Goal: Transaction & Acquisition: Download file/media

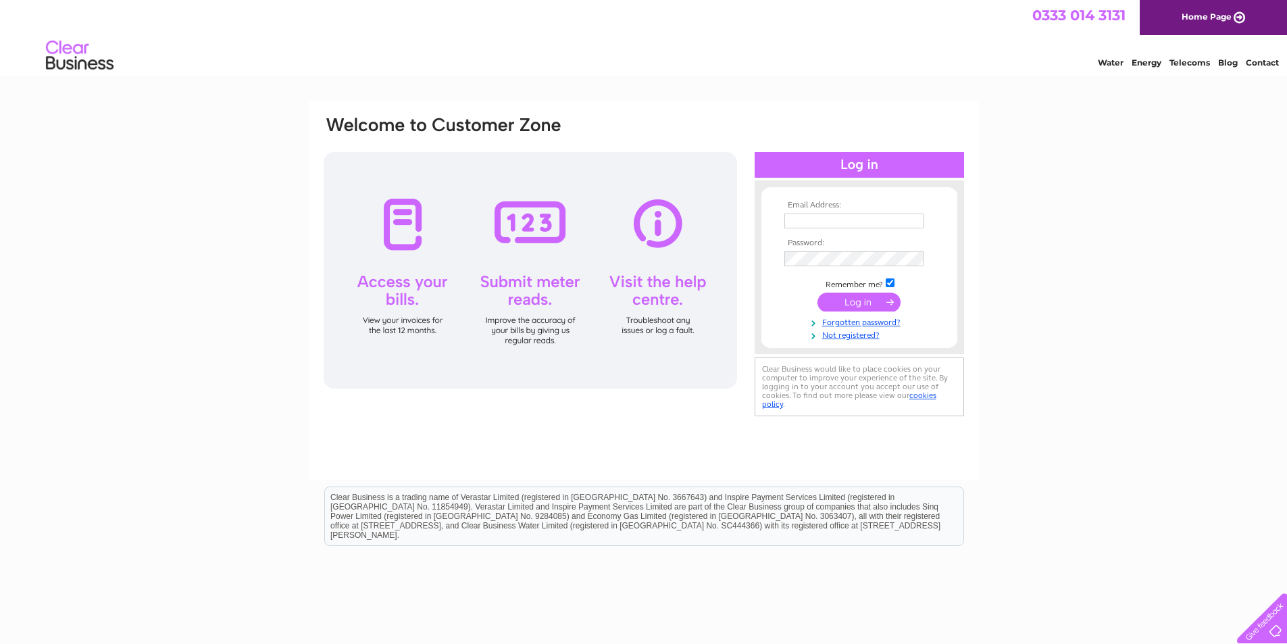
type input "mike@cumminspodiatrist.co.uk"
click at [863, 300] on input "submit" at bounding box center [859, 302] width 83 height 19
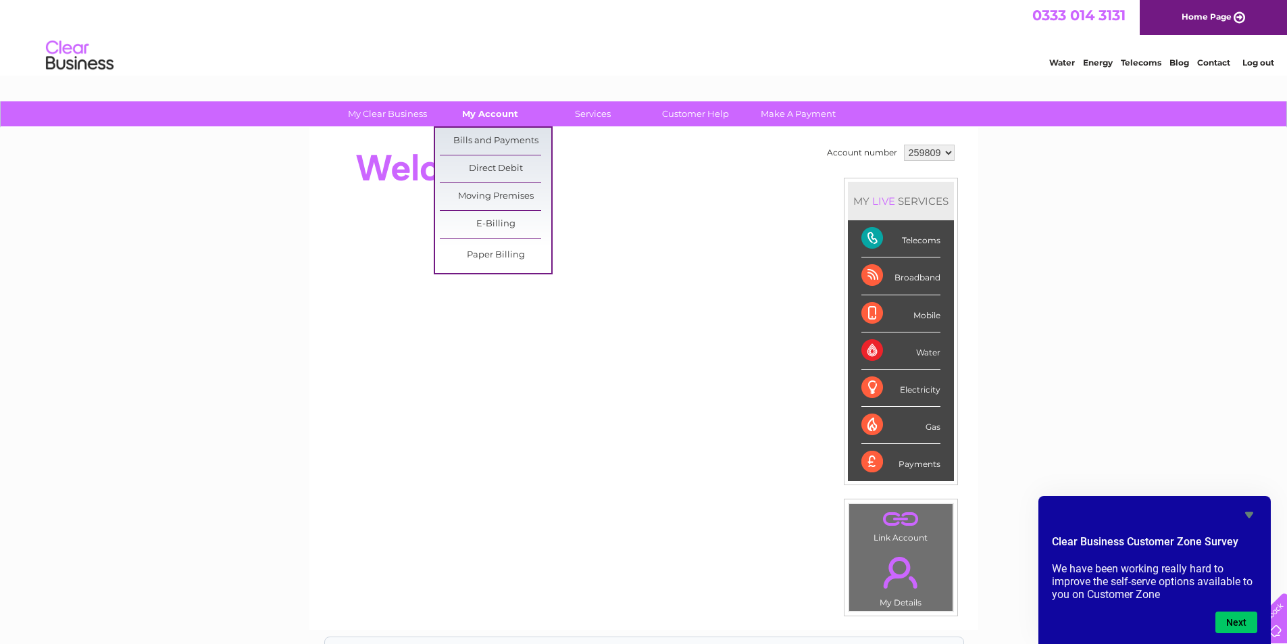
click at [487, 111] on link "My Account" at bounding box center [490, 113] width 111 height 25
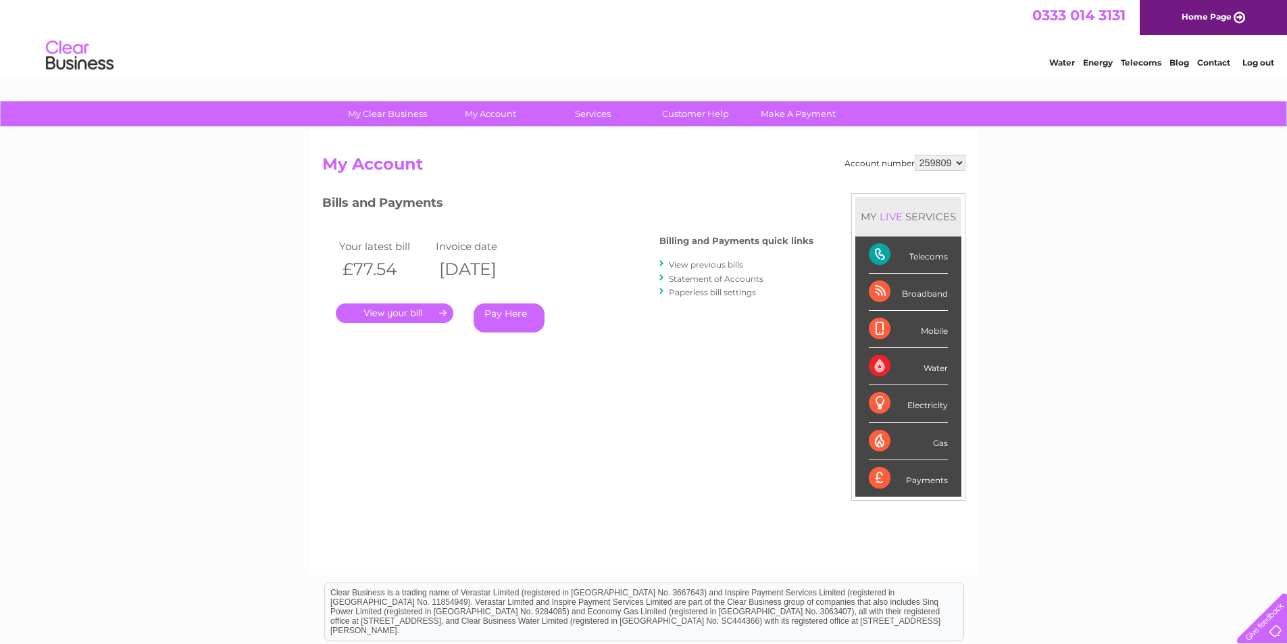
click at [703, 264] on link "View previous bills" at bounding box center [706, 264] width 74 height 10
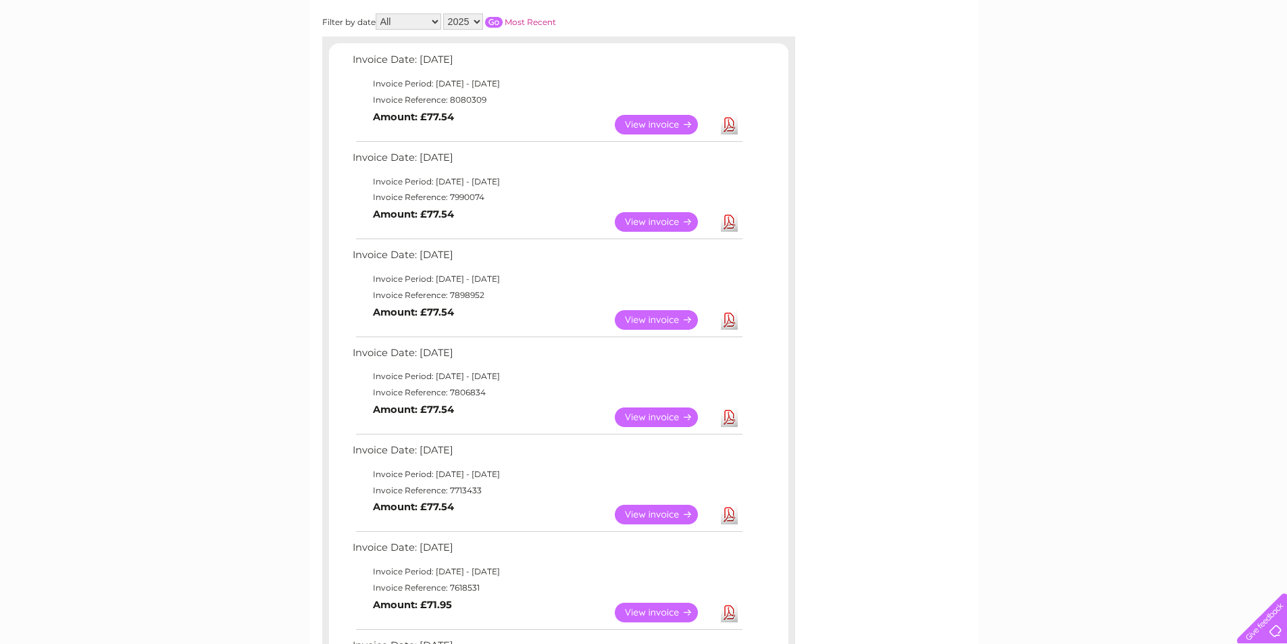
scroll to position [270, 0]
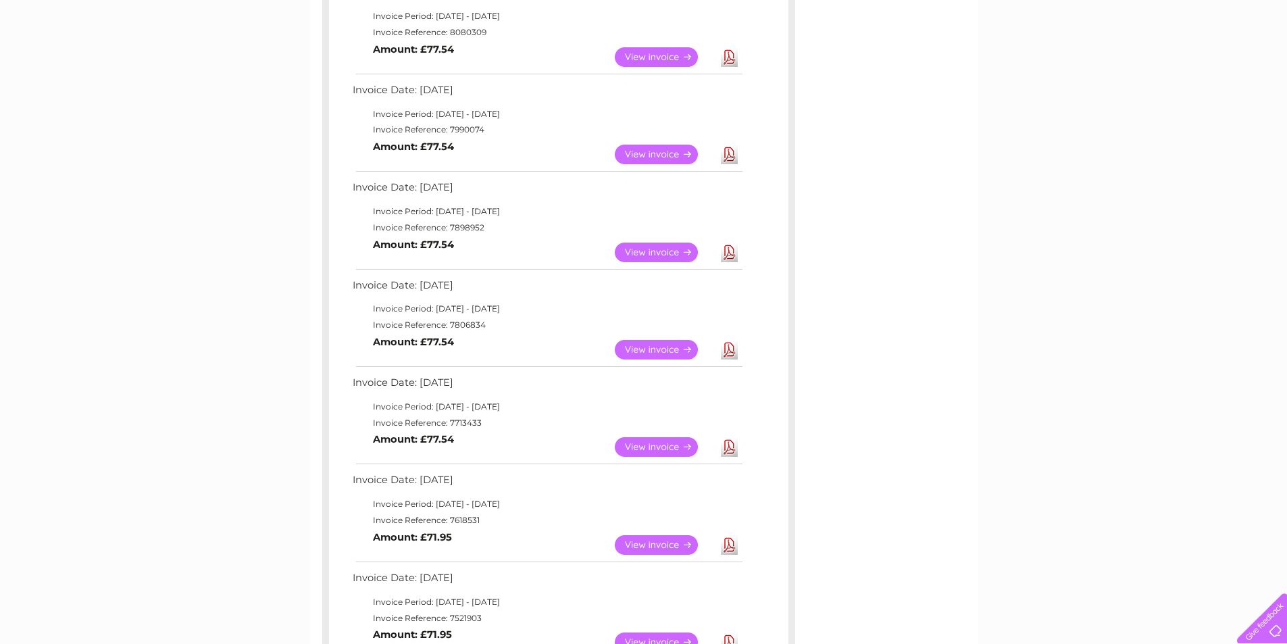
click at [731, 444] on link "Download" at bounding box center [729, 447] width 17 height 20
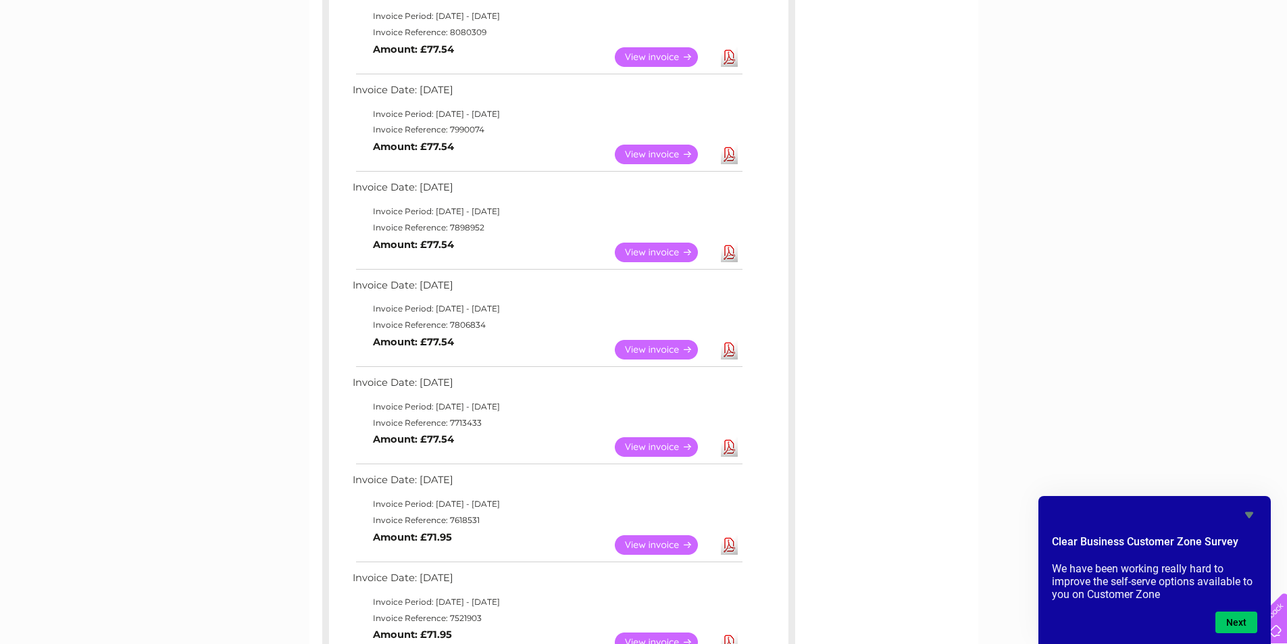
click at [729, 347] on link "Download" at bounding box center [729, 350] width 17 height 20
click at [728, 253] on link "Download" at bounding box center [729, 253] width 17 height 20
click at [729, 155] on link "Download" at bounding box center [729, 155] width 17 height 20
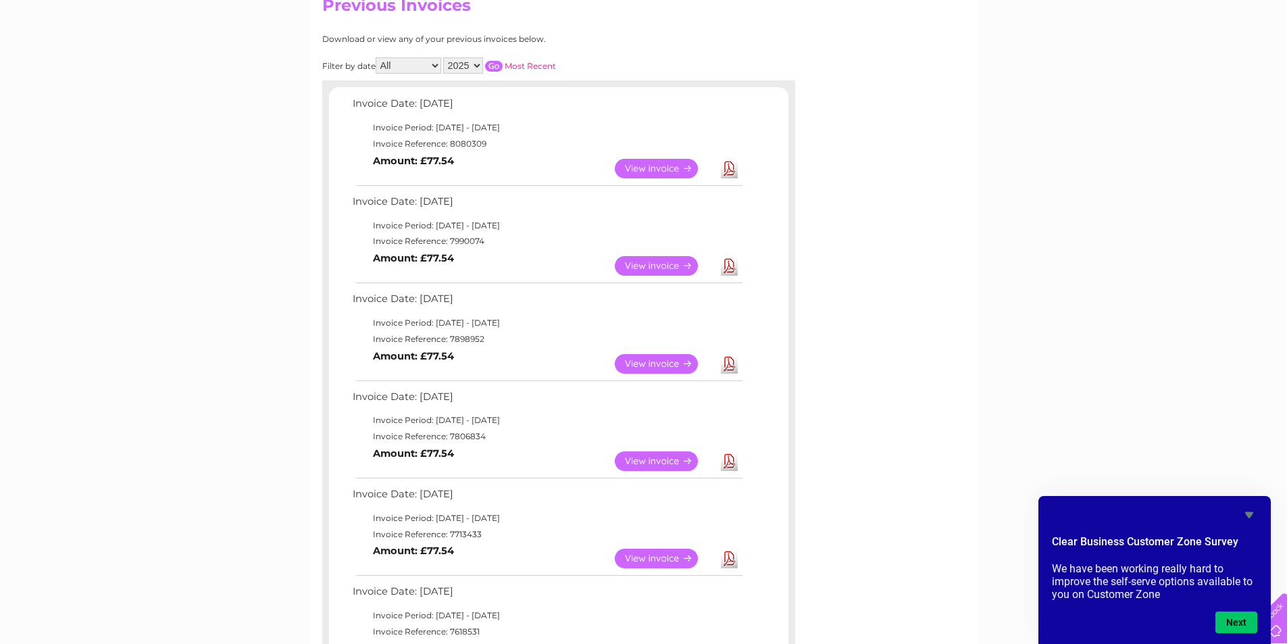
scroll to position [135, 0]
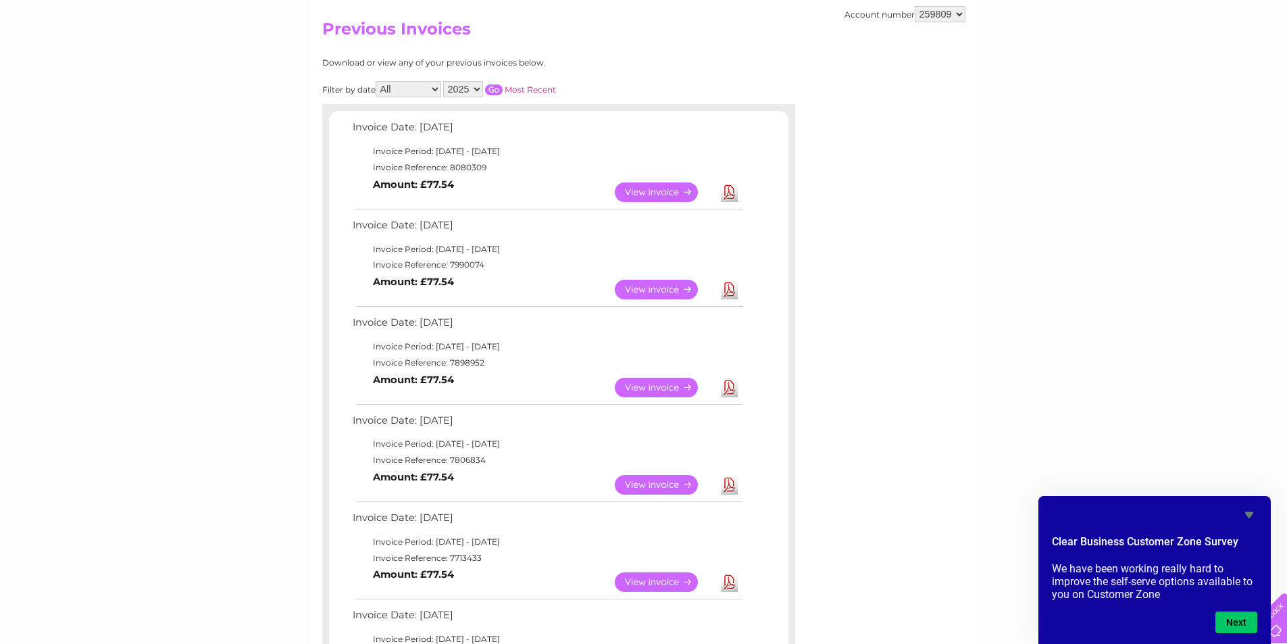
click at [731, 191] on link "Download" at bounding box center [729, 192] width 17 height 20
